Goal: Task Accomplishment & Management: Manage account settings

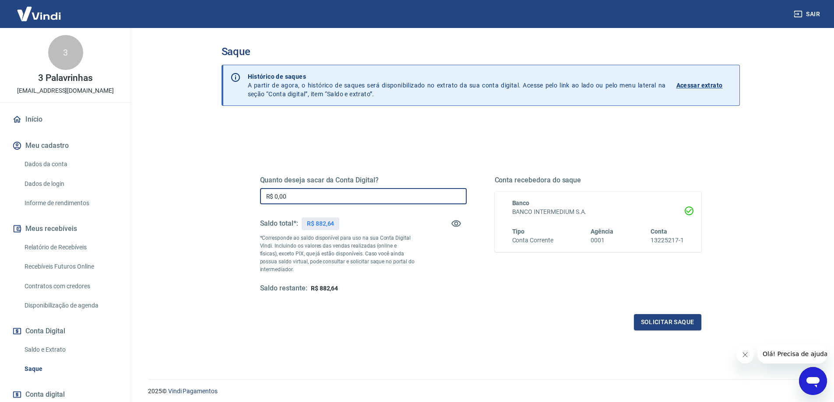
click at [404, 192] on input "R$ 0,00" at bounding box center [363, 196] width 207 height 16
type input "R$ 882,64"
click at [689, 322] on button "Solicitar saque" at bounding box center [667, 322] width 67 height 16
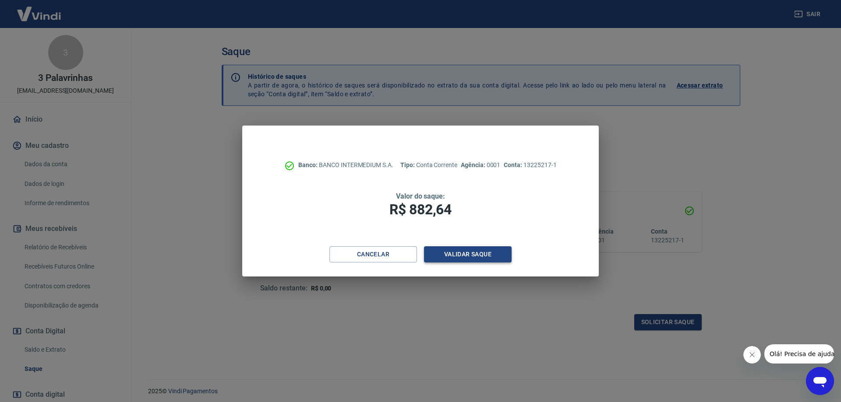
click at [484, 252] on button "Validar saque" at bounding box center [468, 254] width 88 height 16
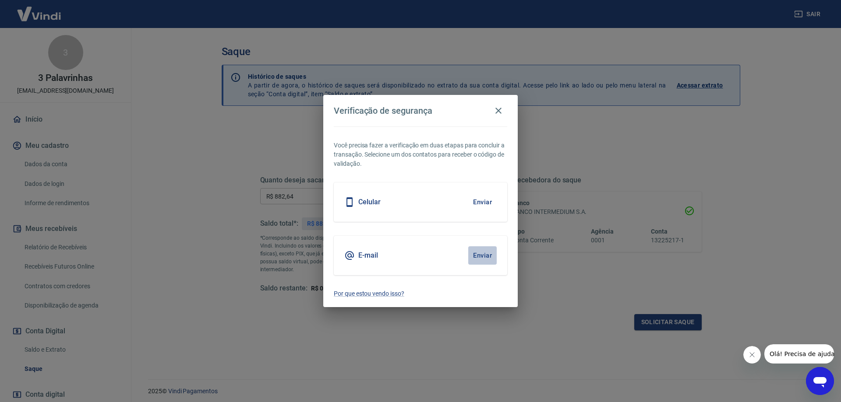
click at [482, 258] on button "Enviar" at bounding box center [482, 255] width 28 height 18
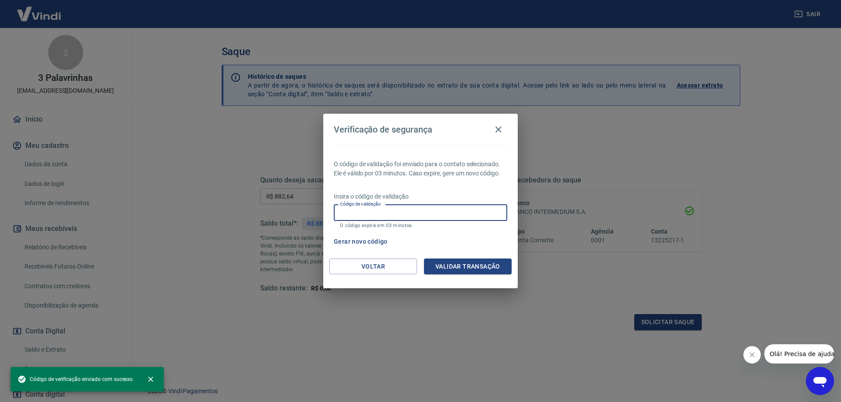
click at [452, 213] on input "Código de validação" at bounding box center [420, 213] width 173 height 16
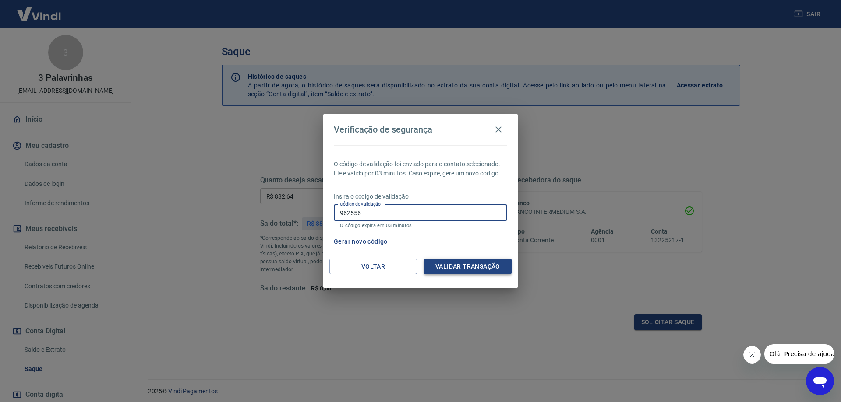
type input "962556"
click at [461, 267] on button "Validar transação" at bounding box center [468, 267] width 88 height 16
